Goal: Information Seeking & Learning: Learn about a topic

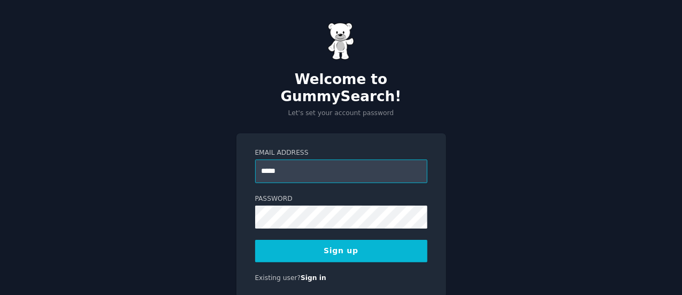
type input "**********"
click at [340, 240] on button "Sign up" at bounding box center [341, 251] width 172 height 22
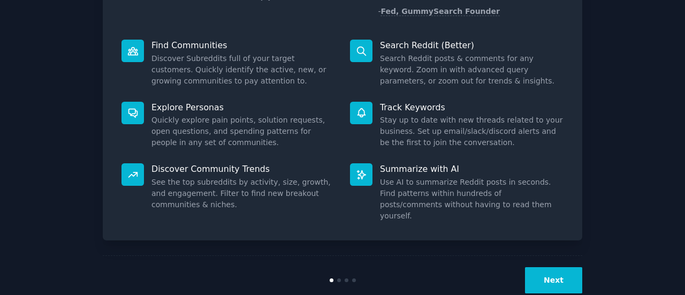
scroll to position [123, 0]
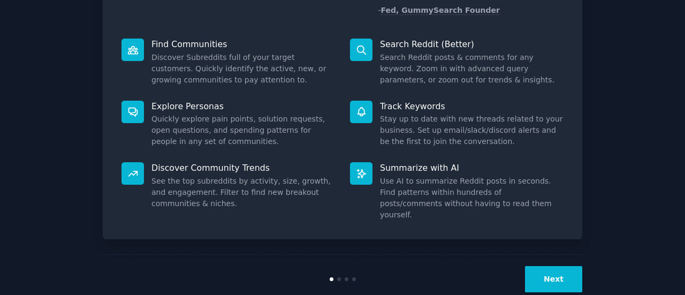
click at [553, 266] on button "Next" at bounding box center [553, 279] width 57 height 26
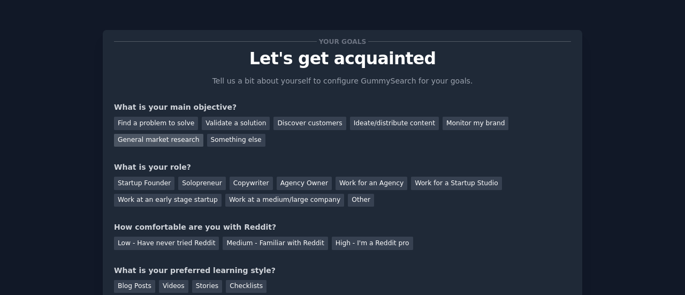
click at [203, 134] on div "General market research" at bounding box center [158, 140] width 89 height 13
click at [203, 186] on div "Solopreneur" at bounding box center [201, 183] width 47 height 13
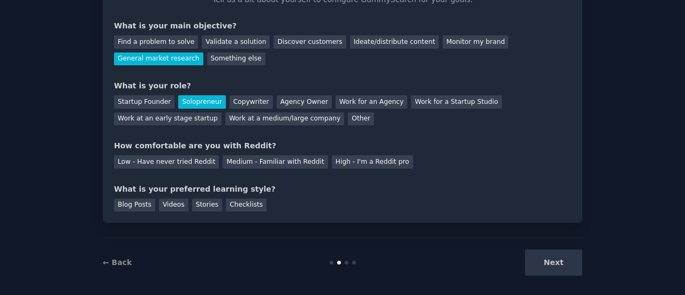
scroll to position [88, 0]
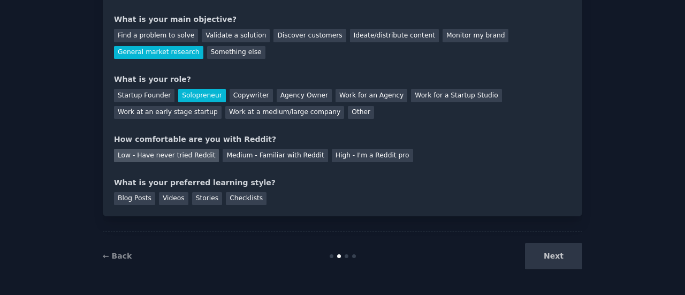
click at [200, 161] on div "Low - Have never tried Reddit" at bounding box center [166, 155] width 105 height 13
click at [167, 201] on div "Videos" at bounding box center [173, 198] width 29 height 13
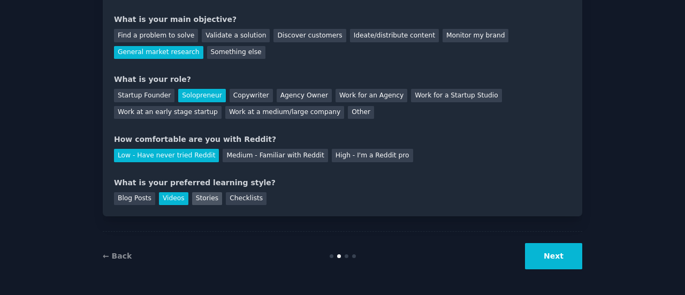
click at [201, 202] on div "Stories" at bounding box center [207, 198] width 30 height 13
click at [192, 201] on div "Stories" at bounding box center [207, 198] width 30 height 13
click at [173, 201] on div "Videos" at bounding box center [173, 198] width 29 height 13
click at [146, 200] on div "Blog Posts" at bounding box center [134, 198] width 41 height 13
click at [232, 201] on div "Checklists" at bounding box center [246, 198] width 41 height 13
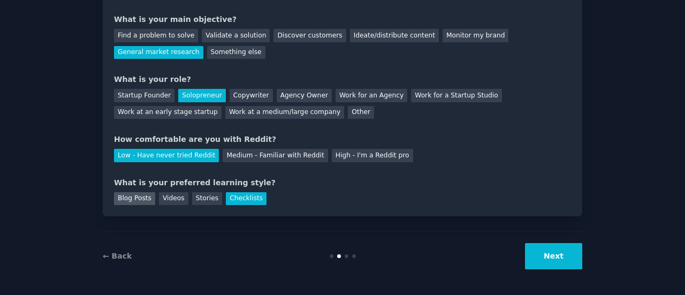
click at [136, 200] on div "Blog Posts" at bounding box center [134, 198] width 41 height 13
click at [228, 194] on div "Checklists" at bounding box center [246, 198] width 41 height 13
click at [551, 257] on button "Next" at bounding box center [553, 256] width 57 height 26
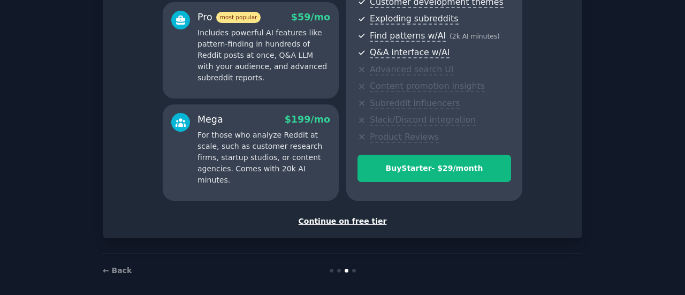
scroll to position [202, 0]
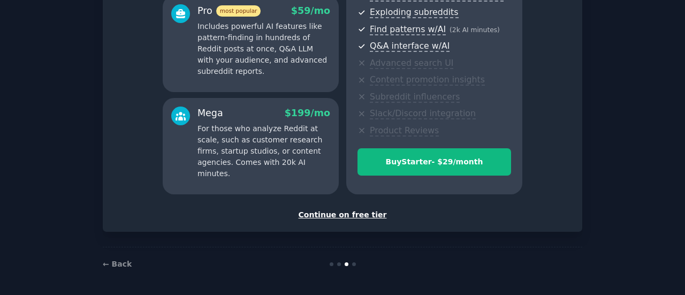
click at [337, 218] on div "Continue on free tier" at bounding box center [342, 214] width 457 height 11
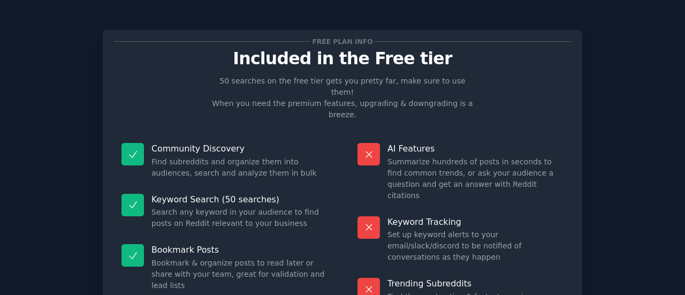
scroll to position [121, 0]
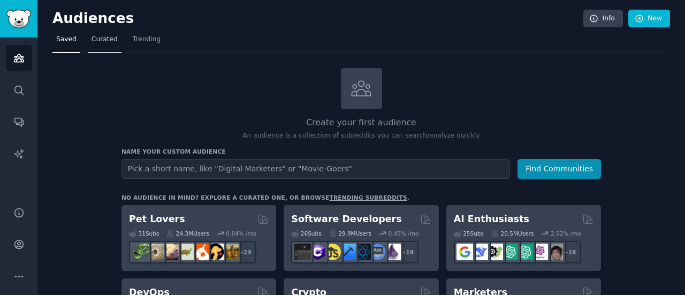
click at [101, 40] on span "Curated" at bounding box center [105, 40] width 26 height 10
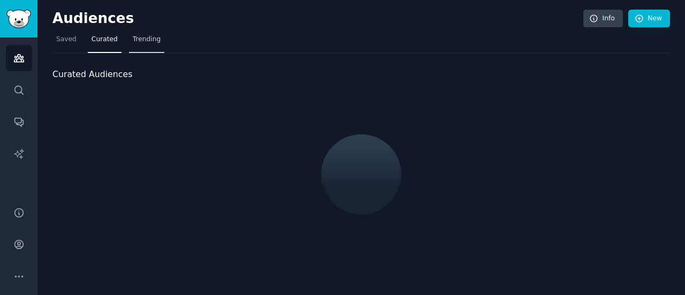
click at [133, 40] on span "Trending" at bounding box center [147, 40] width 28 height 10
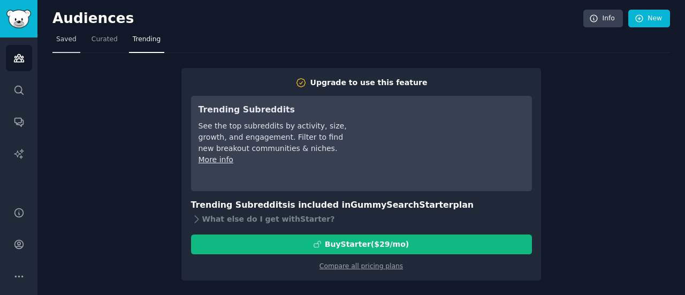
click at [72, 42] on span "Saved" at bounding box center [66, 40] width 20 height 10
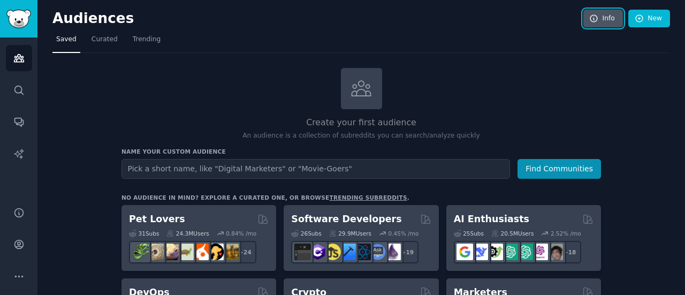
click at [594, 10] on link "Info" at bounding box center [603, 19] width 40 height 18
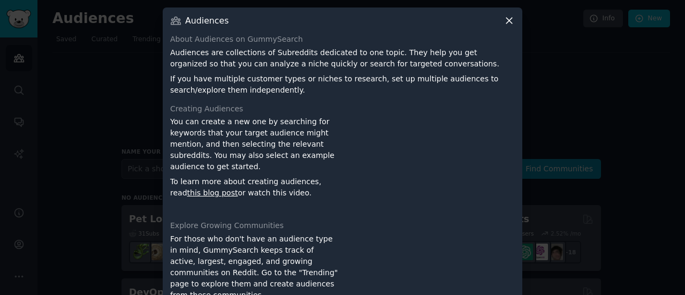
click at [506, 23] on icon at bounding box center [509, 20] width 11 height 11
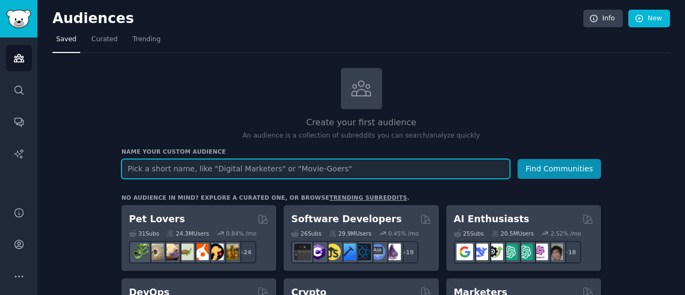
click at [238, 164] on input "text" at bounding box center [315, 169] width 388 height 20
type input "journaling"
click at [517, 159] on button "Find Communities" at bounding box center [558, 169] width 83 height 20
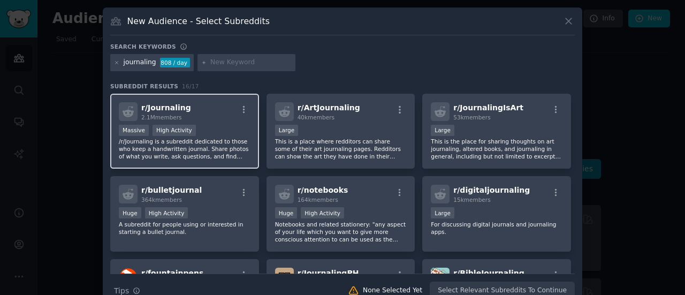
click at [220, 131] on div "Massive High Activity" at bounding box center [185, 131] width 132 height 13
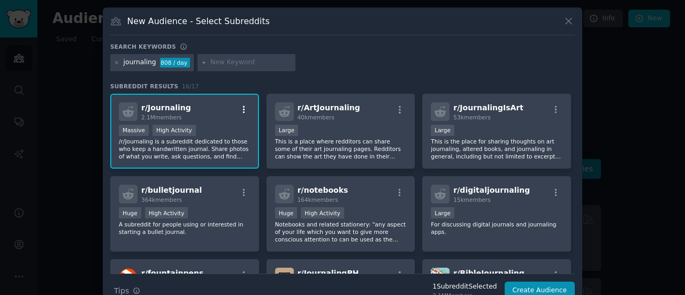
click at [247, 106] on button "button" at bounding box center [243, 110] width 13 height 10
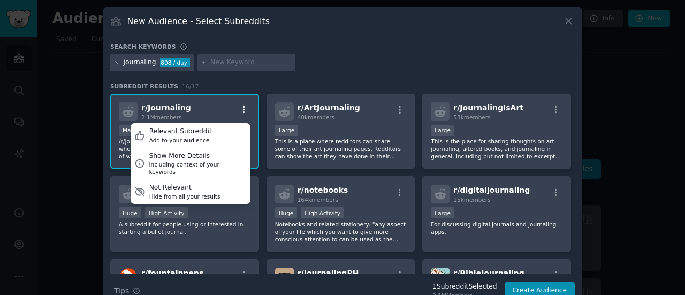
click at [247, 106] on button "button" at bounding box center [243, 110] width 13 height 10
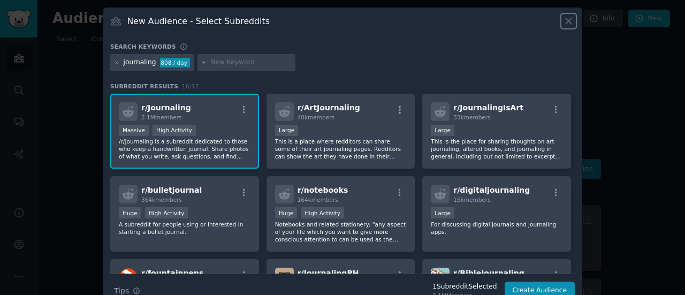
click at [565, 20] on icon at bounding box center [568, 21] width 11 height 11
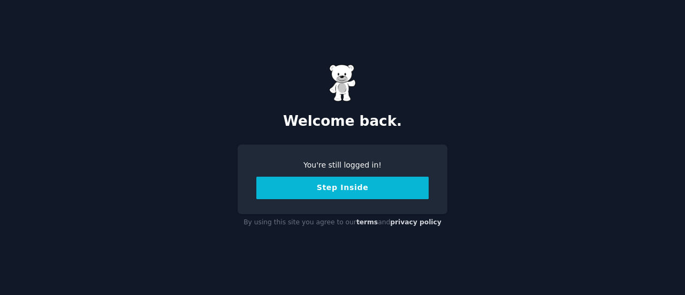
click at [343, 187] on button "Step Inside" at bounding box center [342, 188] width 172 height 22
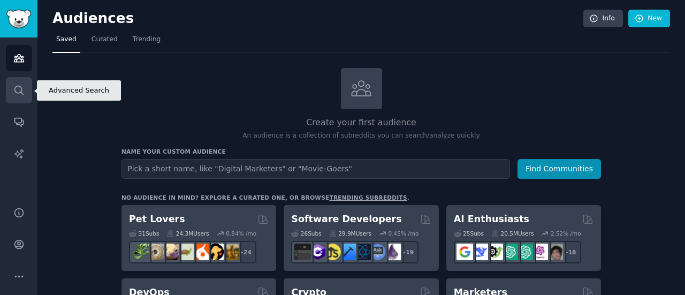
click at [21, 87] on icon "Sidebar" at bounding box center [18, 90] width 9 height 9
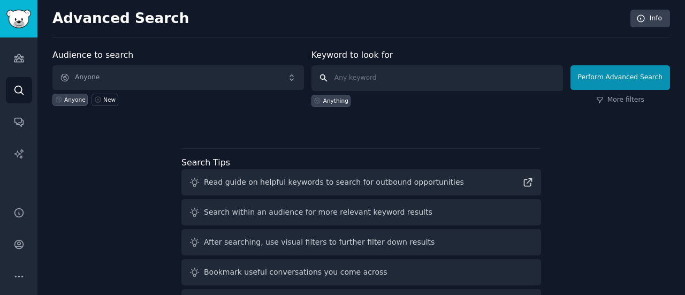
click at [393, 82] on input "text" at bounding box center [436, 78] width 251 height 26
type input "largest subreddits"
click button "Perform Advanced Search" at bounding box center [620, 77] width 100 height 25
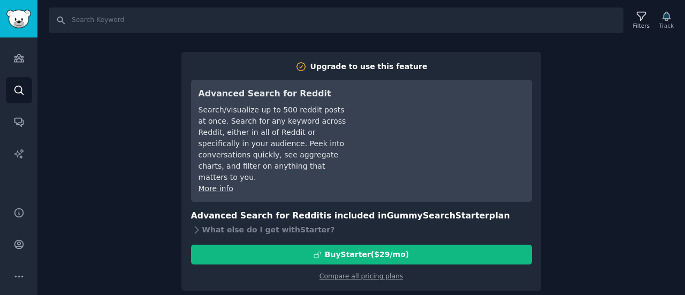
click at [573, 147] on div "Search Filters Track Upgrade to use this feature Advanced Search for Reddit Sea…" at bounding box center [360, 147] width 647 height 295
click at [639, 94] on div "Search Filters Track Upgrade to use this feature Advanced Search for Reddit Sea…" at bounding box center [360, 147] width 647 height 295
click at [525, 64] on h2 "Upgrade to use this feature" at bounding box center [361, 66] width 341 height 11
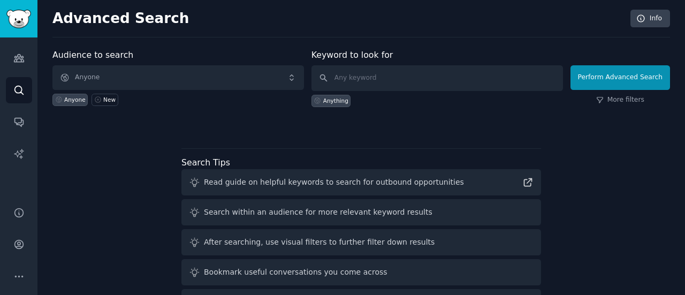
scroll to position [67, 0]
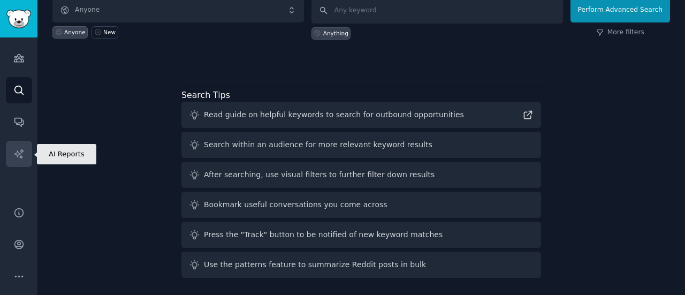
click at [21, 144] on link "AI Reports" at bounding box center [19, 154] width 26 height 26
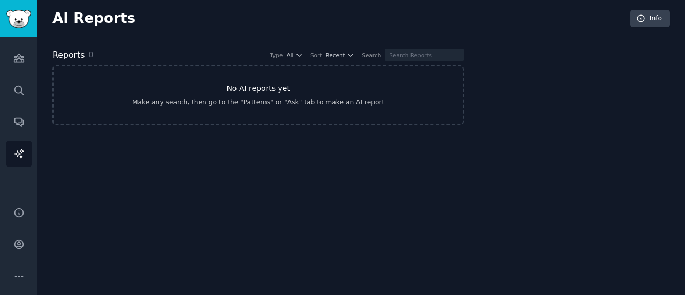
click at [181, 87] on link "No AI reports yet Make any search, then go to the "Patterns" or "Ask" tab to ma…" at bounding box center [257, 95] width 411 height 60
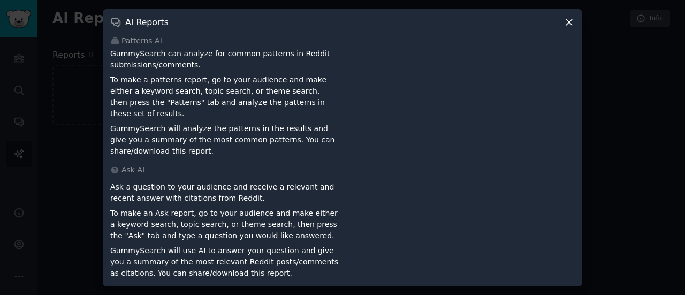
click at [569, 24] on icon at bounding box center [568, 22] width 11 height 11
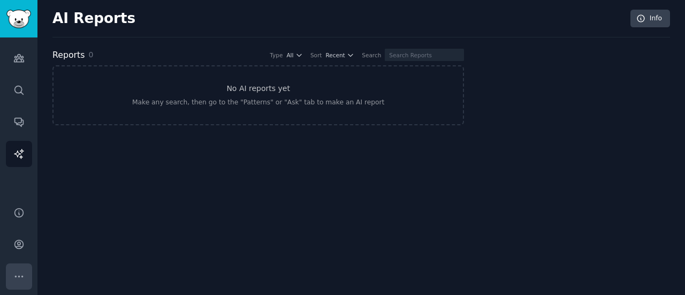
click at [20, 275] on icon "Sidebar" at bounding box center [18, 276] width 11 height 11
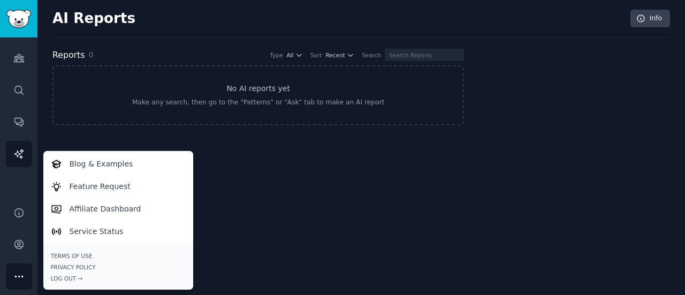
click at [20, 275] on icon "Sidebar" at bounding box center [18, 276] width 11 height 11
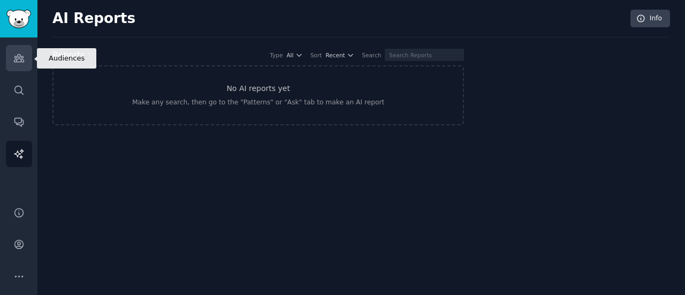
click at [29, 57] on link "Audiences" at bounding box center [19, 58] width 26 height 26
